Goal: Information Seeking & Learning: Stay updated

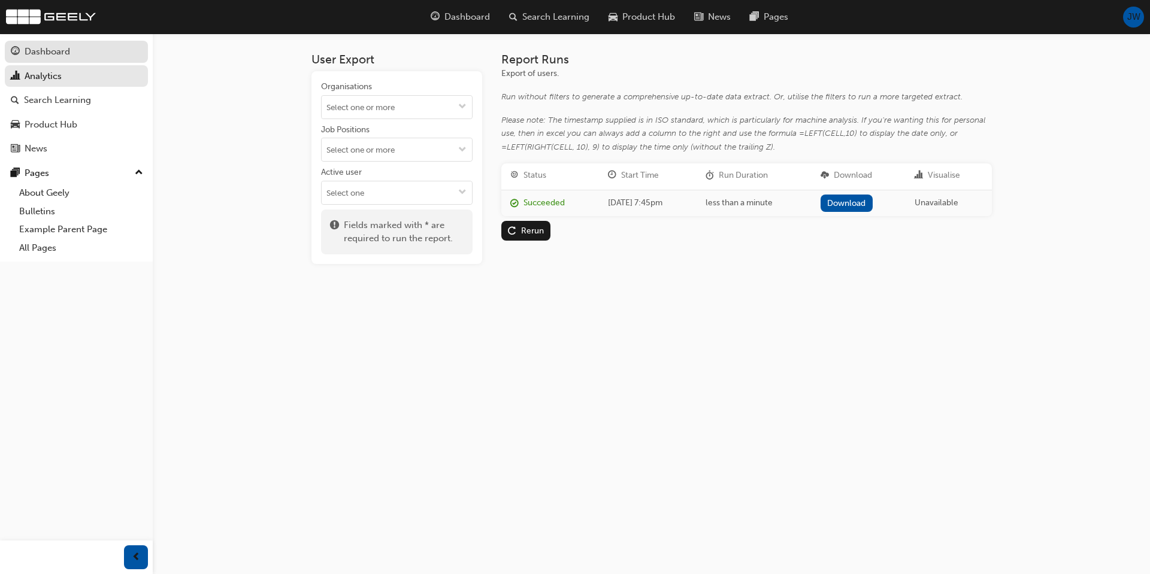
click at [66, 55] on div "Dashboard" at bounding box center [48, 52] width 46 height 14
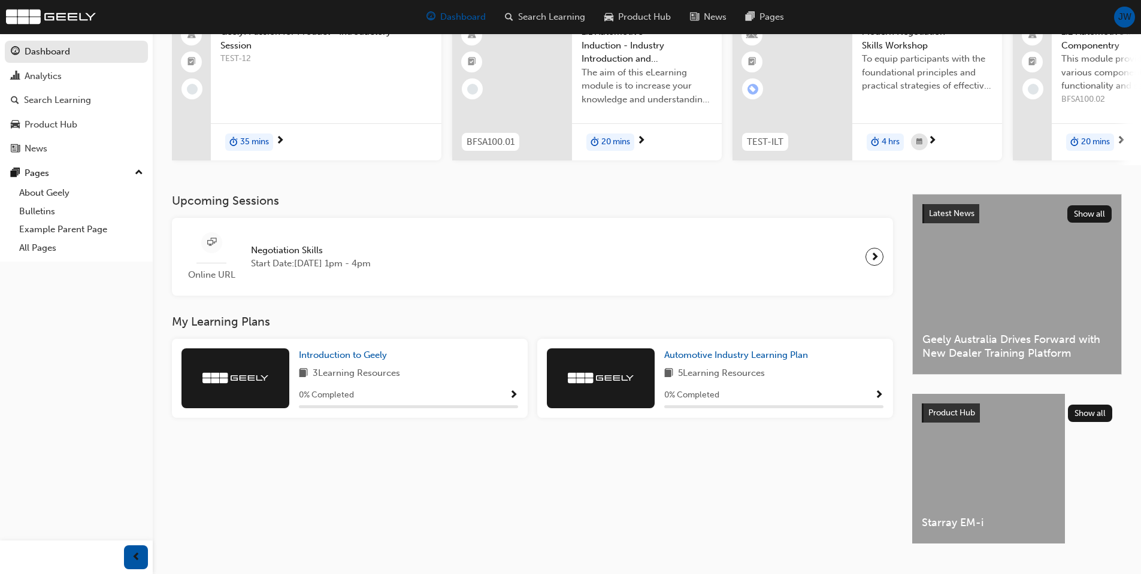
scroll to position [120, 0]
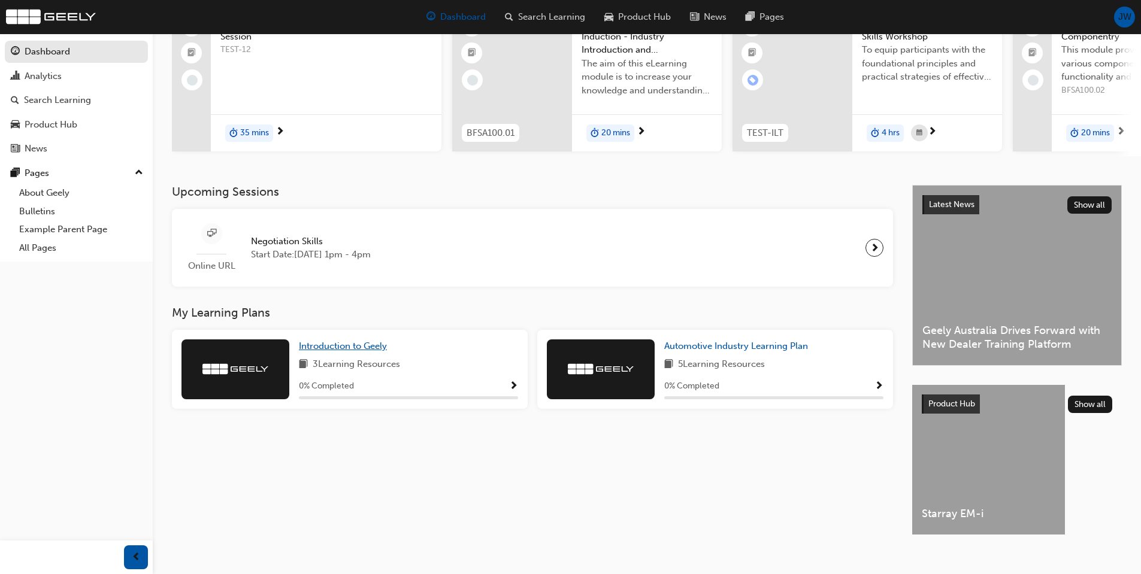
click at [378, 351] on span "Introduction to Geely" at bounding box center [343, 346] width 88 height 11
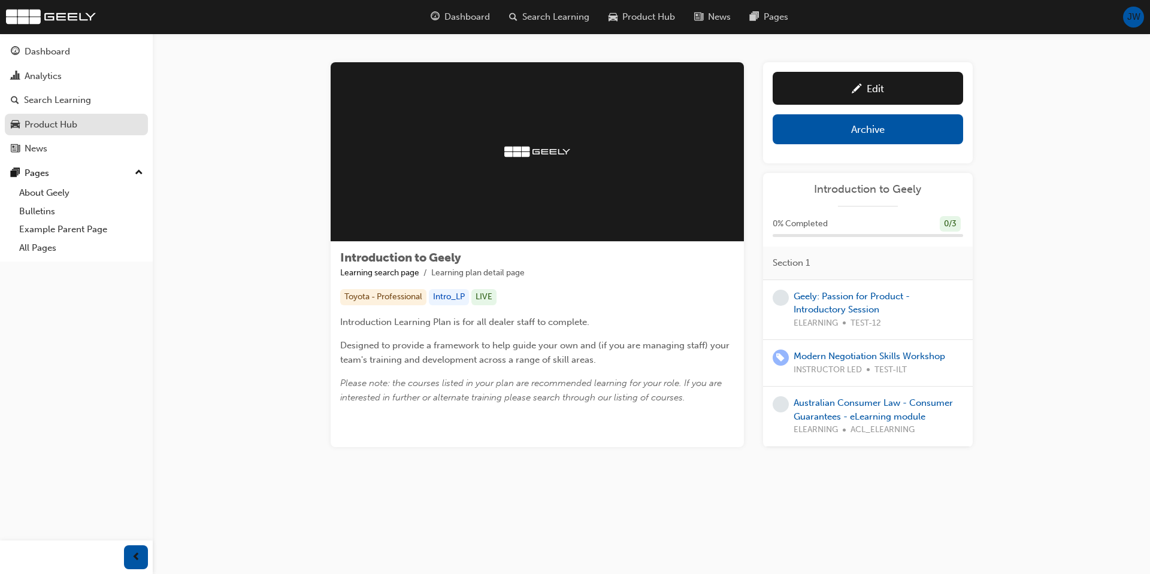
click at [86, 119] on div "Product Hub" at bounding box center [76, 124] width 131 height 15
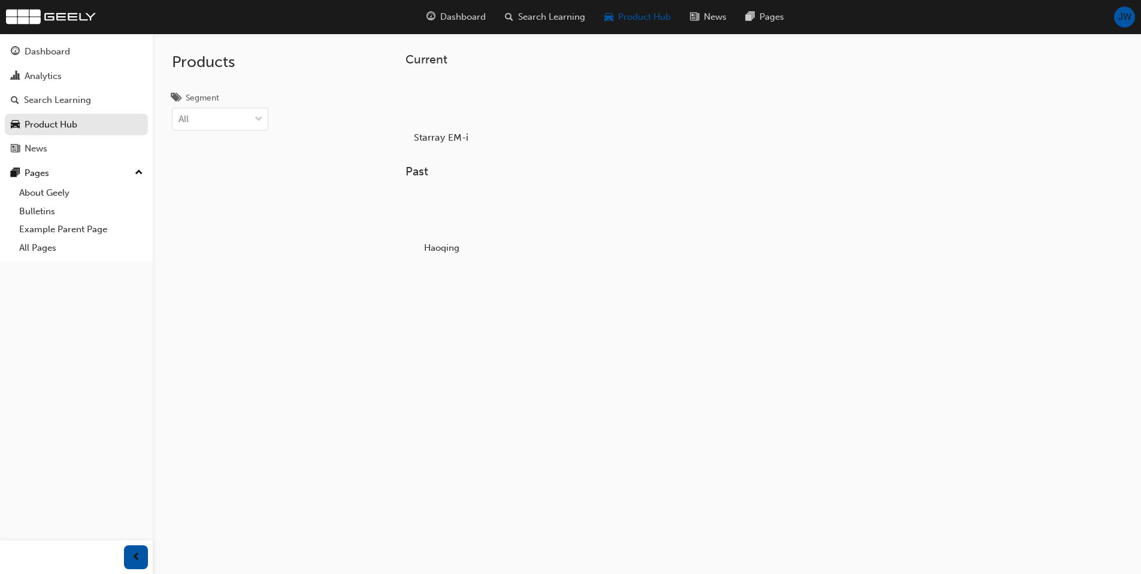
click at [431, 115] on div at bounding box center [441, 103] width 66 height 48
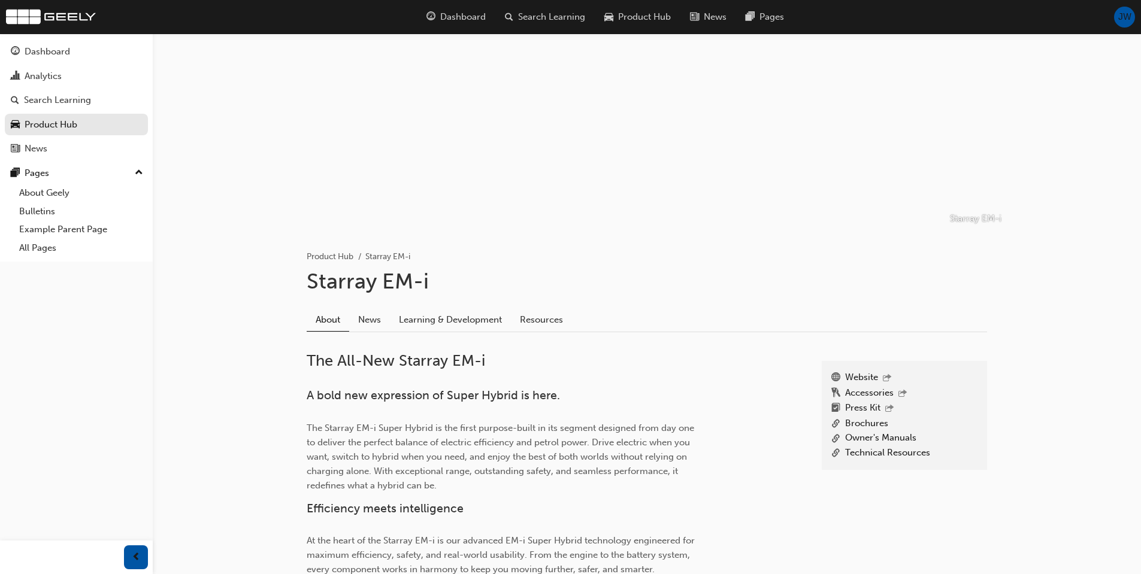
scroll to position [180, 0]
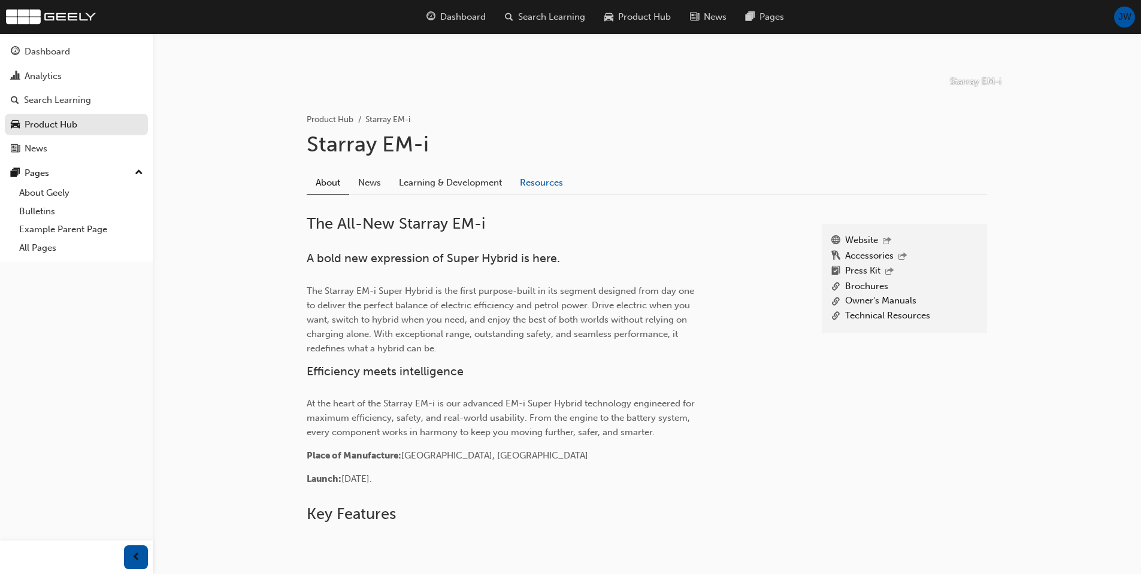
click at [545, 180] on link "Resources" at bounding box center [541, 183] width 61 height 23
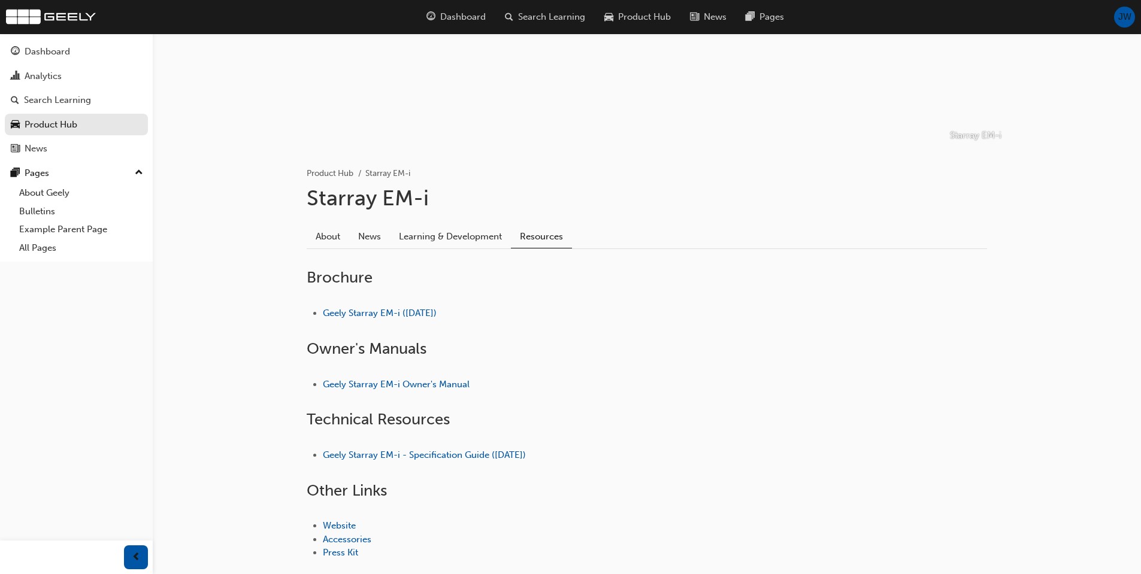
scroll to position [79, 0]
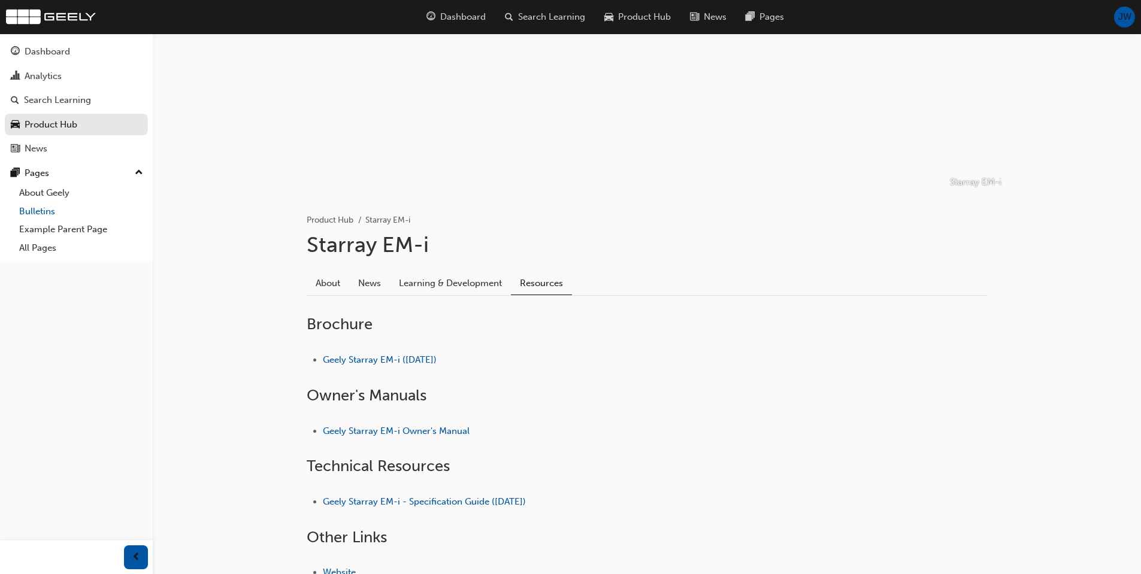
click at [59, 210] on link "Bulletins" at bounding box center [81, 211] width 134 height 19
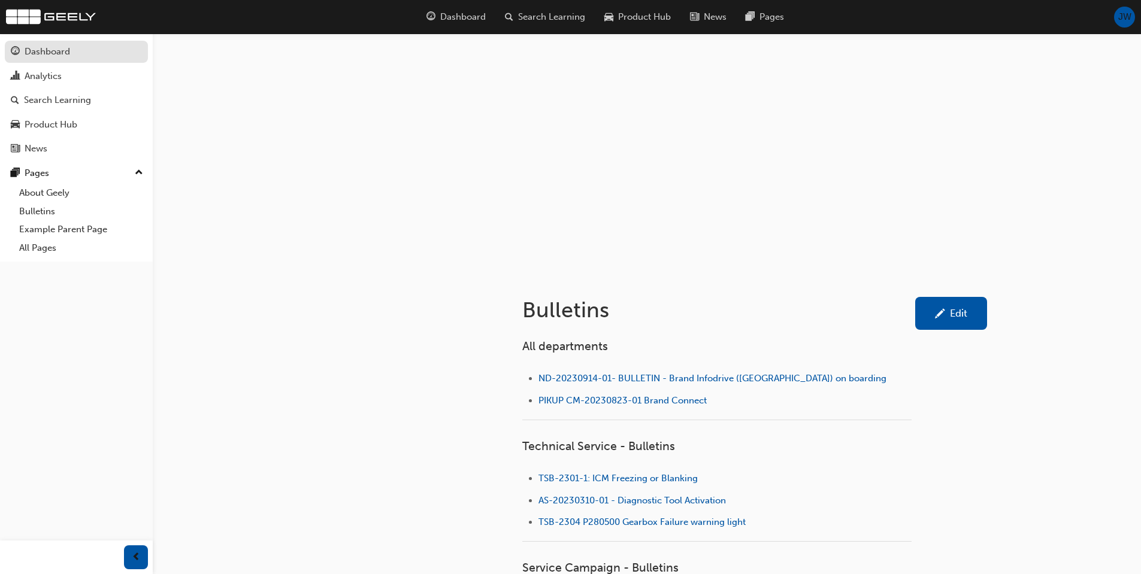
click at [28, 43] on link "Dashboard" at bounding box center [76, 52] width 143 height 22
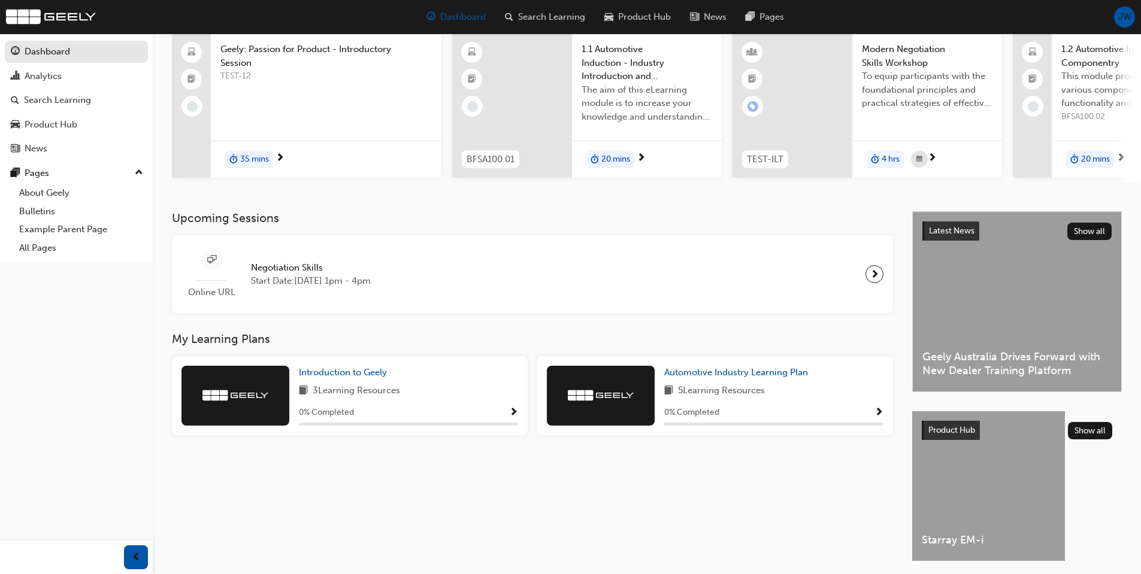
scroll to position [120, 0]
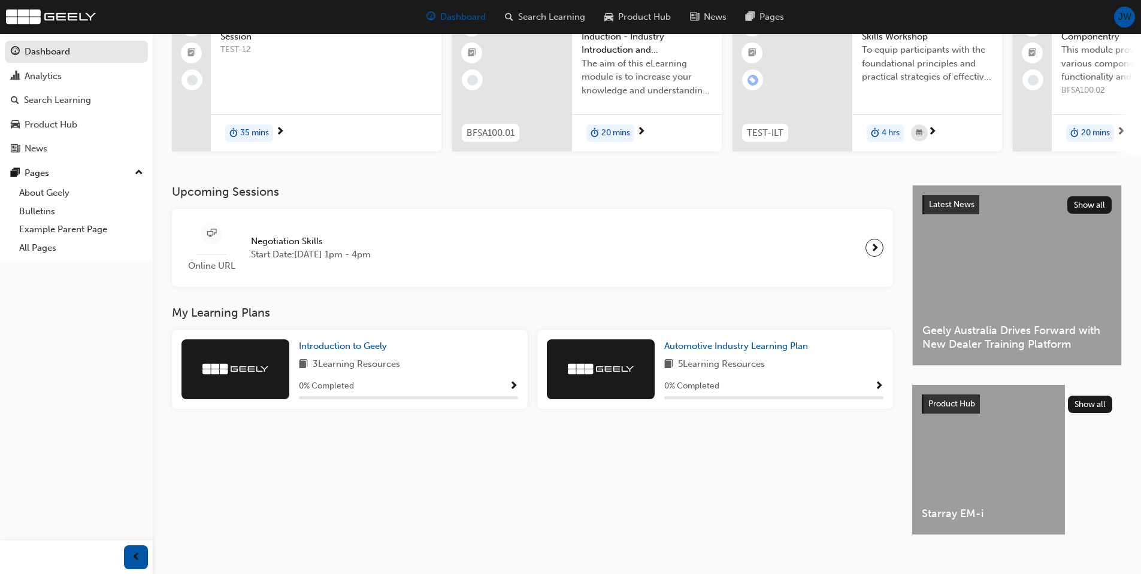
click at [1041, 333] on span "Geely Australia Drives Forward with New Dealer Training Platform" at bounding box center [1016, 337] width 189 height 27
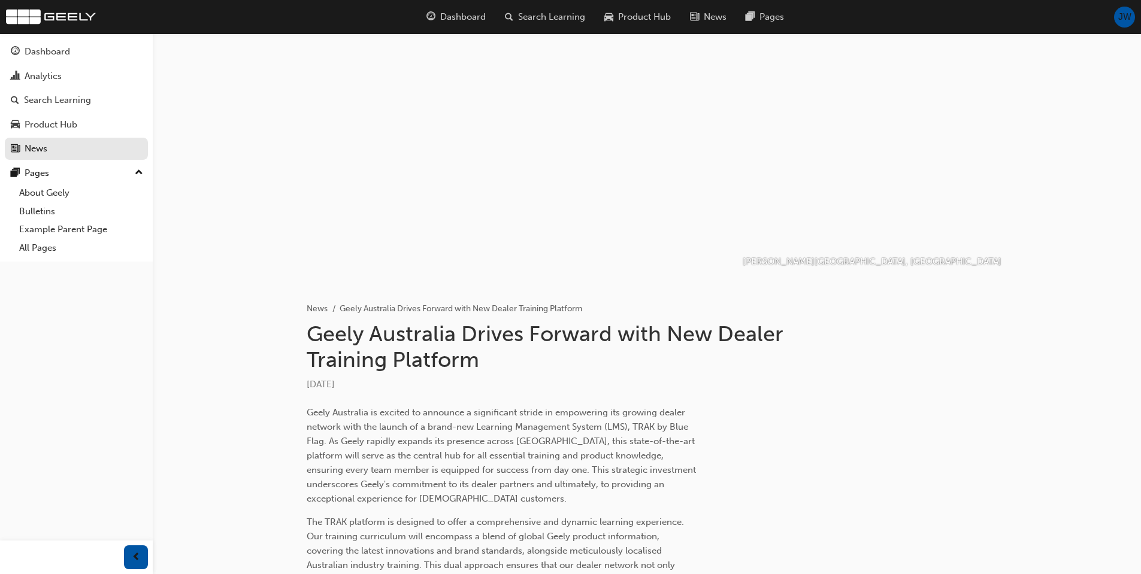
drag, startPoint x: 999, startPoint y: 363, endPoint x: 1004, endPoint y: 359, distance: 6.8
drag, startPoint x: 796, startPoint y: 399, endPoint x: 798, endPoint y: 393, distance: 6.1
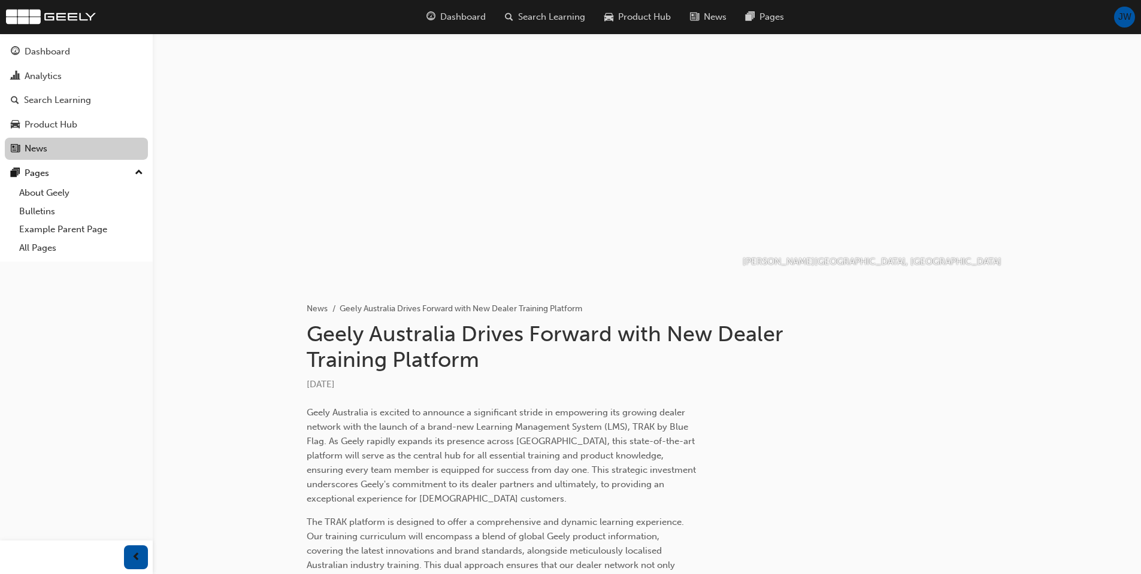
click at [43, 155] on link "News" at bounding box center [76, 149] width 143 height 22
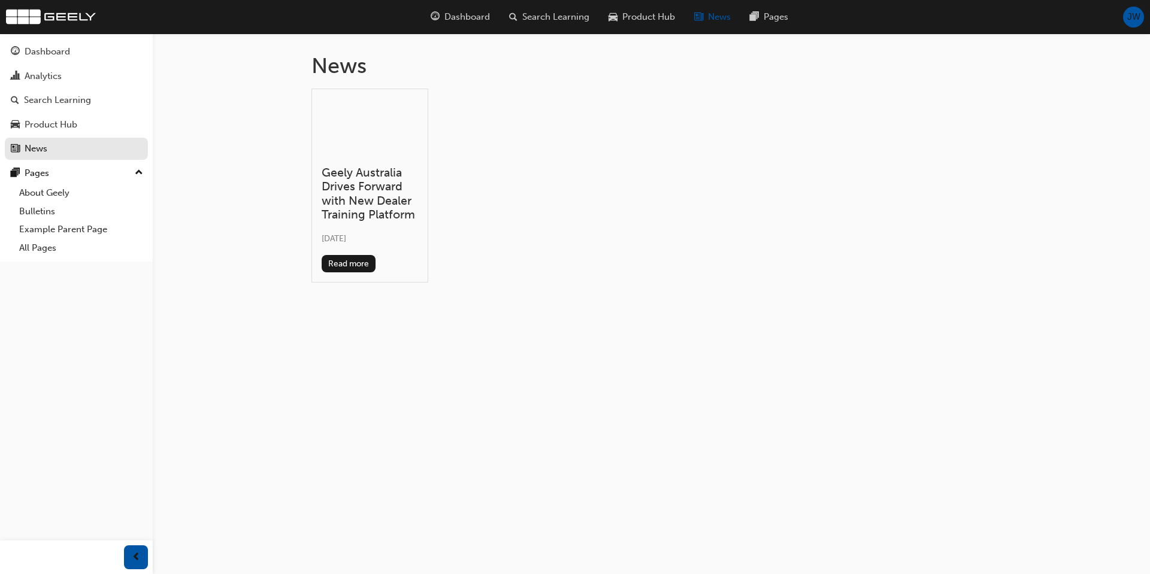
click at [565, 163] on div "Geely Australia Drives Forward with New Dealer Training Platform [DATE] Read mo…" at bounding box center [651, 191] width 680 height 204
drag, startPoint x: 490, startPoint y: 217, endPoint x: 567, endPoint y: 244, distance: 81.1
click at [496, 211] on div "Geely Australia Drives Forward with New Dealer Training Platform [DATE] Read mo…" at bounding box center [651, 191] width 680 height 204
click at [390, 193] on h3 "Geely Australia Drives Forward with New Dealer Training Platform" at bounding box center [370, 194] width 96 height 56
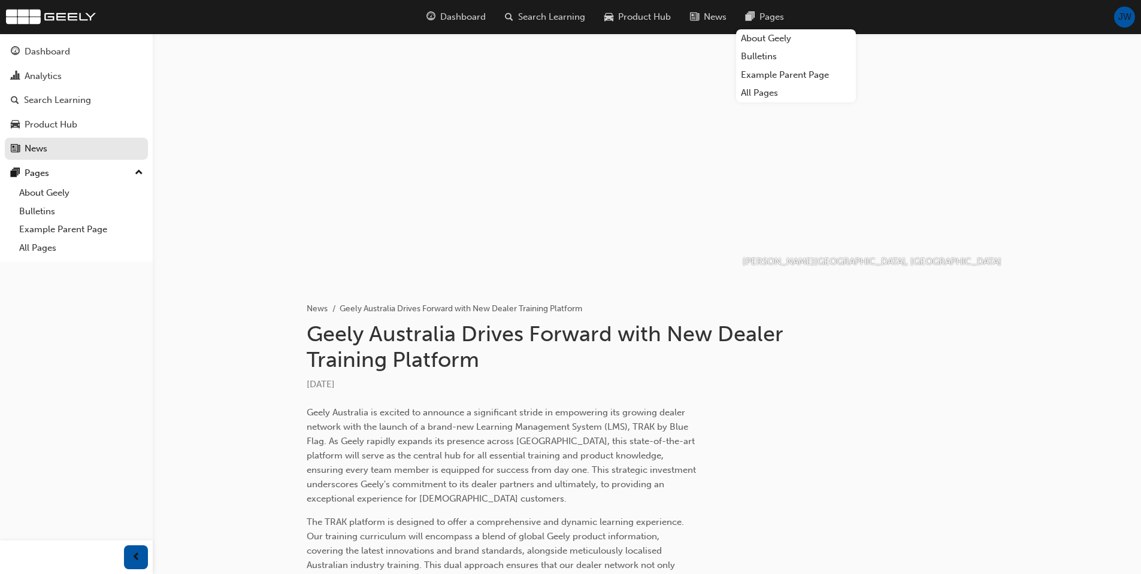
click at [1076, 411] on div "[PERSON_NAME][GEOGRAPHIC_DATA], [GEOGRAPHIC_DATA] News Geely Australia Drives F…" at bounding box center [647, 501] width 988 height 934
